Goal: Subscribe to service/newsletter

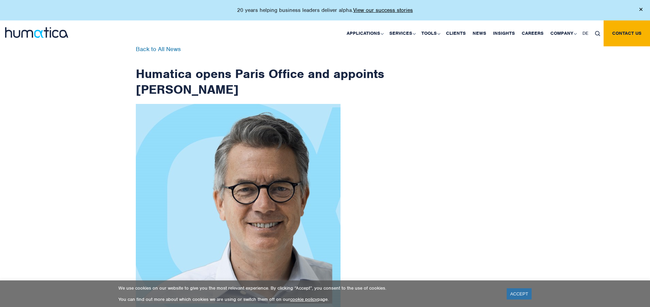
scroll to position [1088, 0]
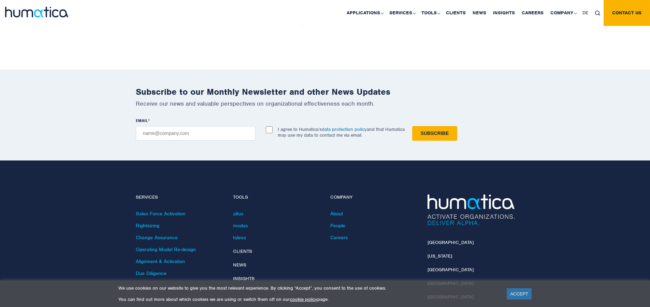
checkbox input "true"
type input "[EMAIL_ADDRESS][DOMAIN_NAME]"
click at [412, 126] on input "Subscribe" at bounding box center [434, 133] width 45 height 15
